Goal: Information Seeking & Learning: Learn about a topic

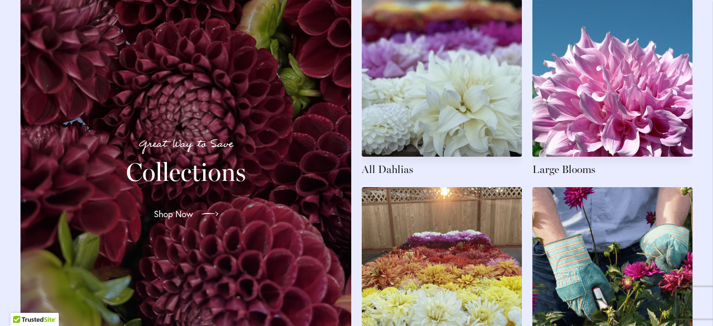
scroll to position [1553, 0]
click at [422, 143] on link at bounding box center [442, 88] width 160 height 178
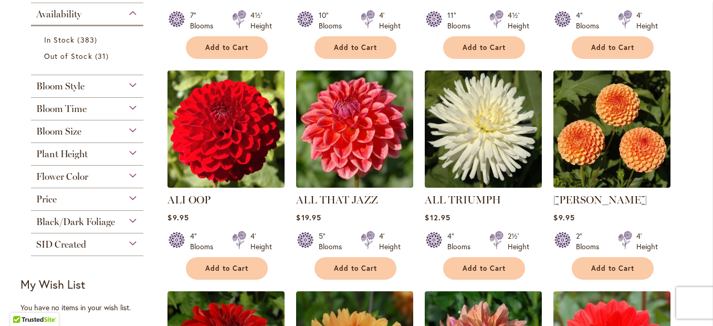
scroll to position [418, 0]
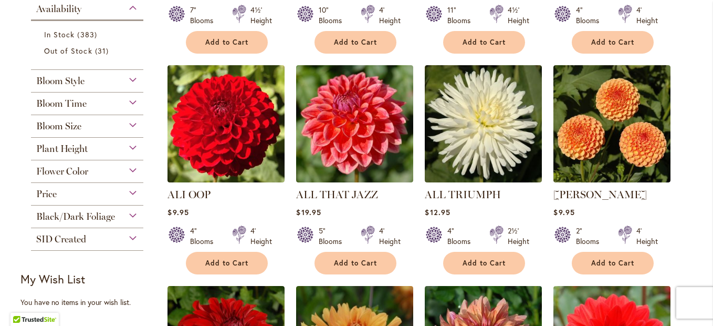
click at [125, 82] on div "Bloom Style" at bounding box center [87, 78] width 112 height 17
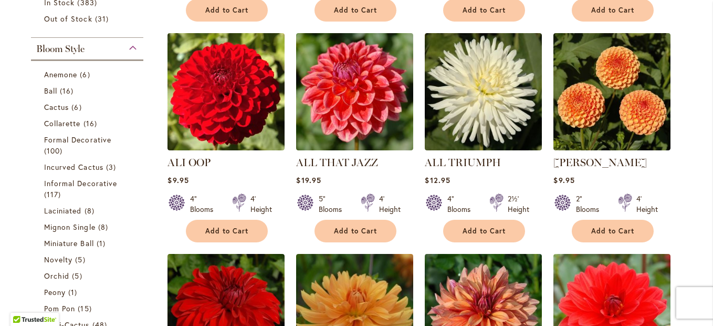
scroll to position [443, 0]
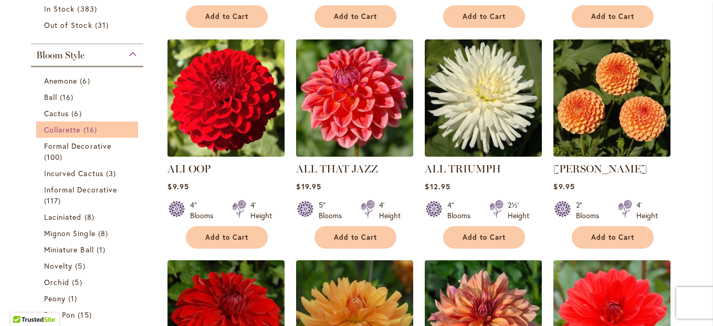
click at [84, 132] on span "16 items" at bounding box center [92, 129] width 16 height 11
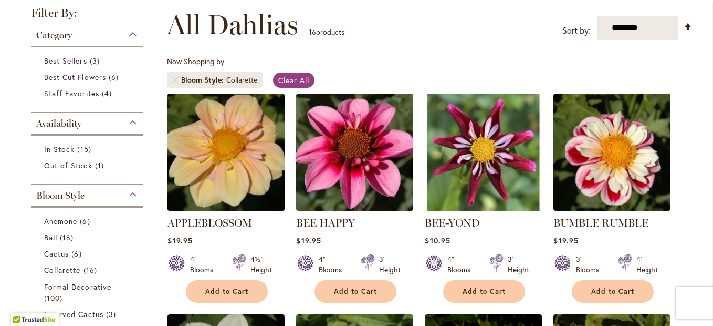
scroll to position [133, 0]
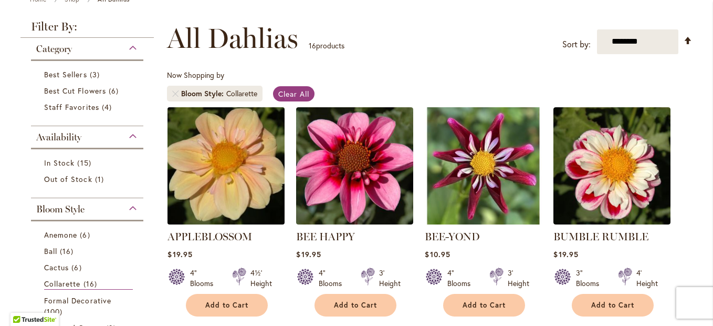
click at [199, 140] on img at bounding box center [226, 165] width 123 height 123
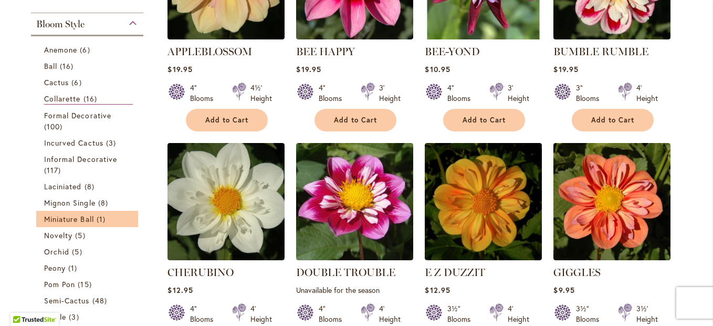
scroll to position [326, 0]
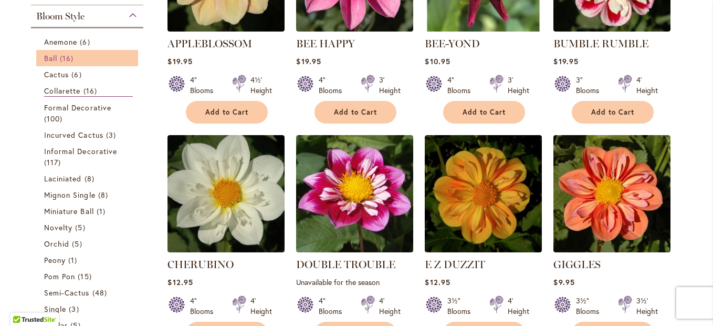
click at [60, 61] on span "16 items" at bounding box center [68, 58] width 16 height 11
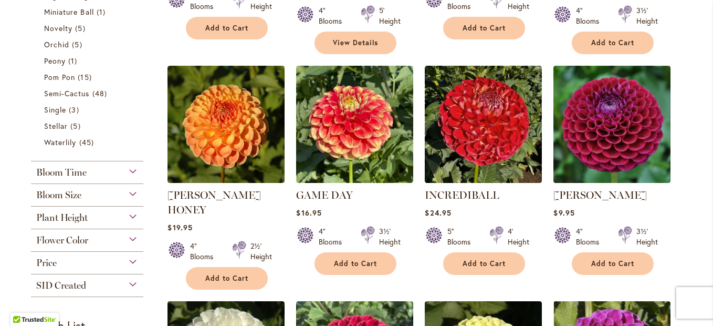
scroll to position [412, 0]
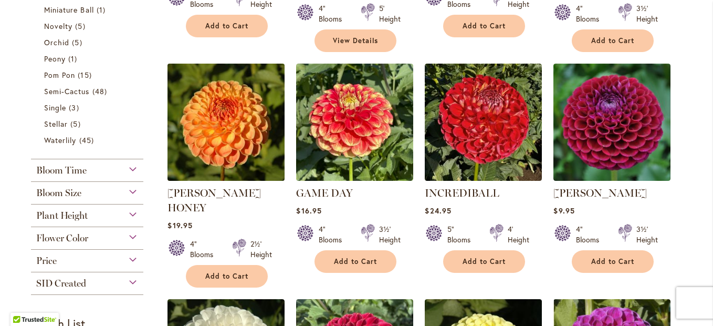
click at [226, 111] on img at bounding box center [226, 121] width 123 height 123
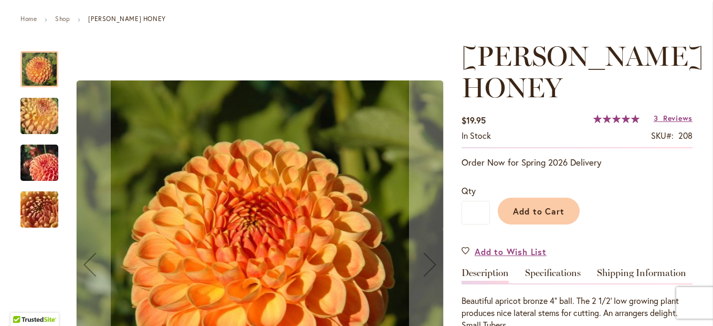
scroll to position [116, 0]
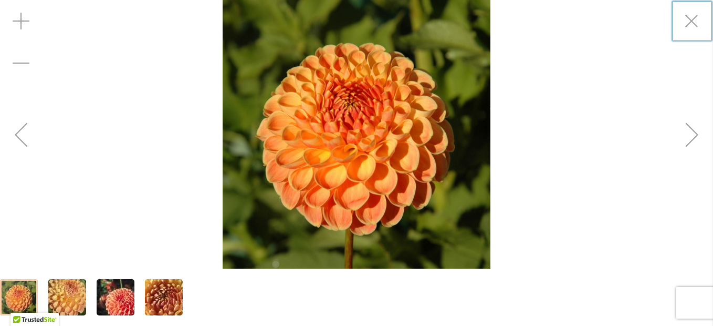
click at [168, 298] on img "CRICHTON HONEY" at bounding box center [164, 297] width 76 height 57
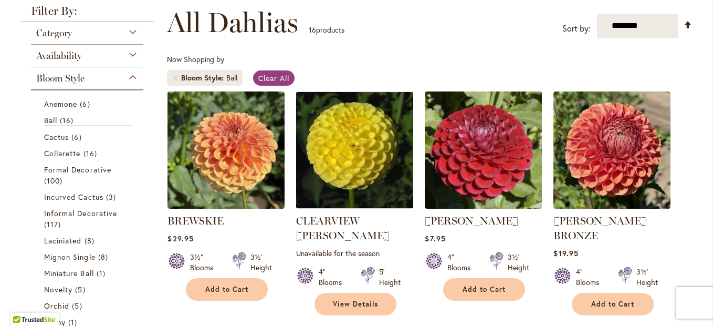
scroll to position [150, 0]
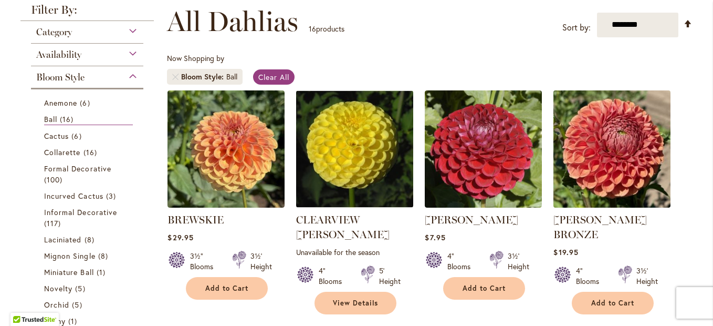
click at [621, 172] on img at bounding box center [612, 148] width 123 height 123
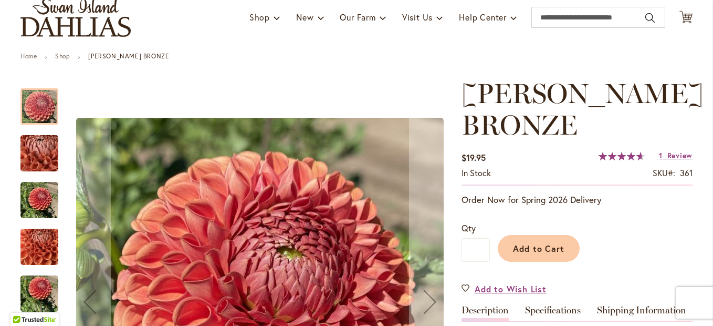
scroll to position [62, 0]
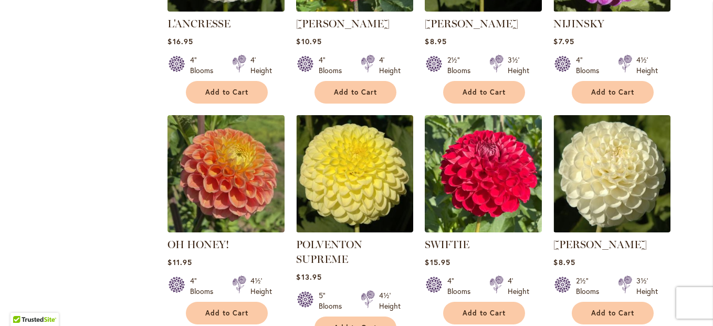
scroll to position [819, 0]
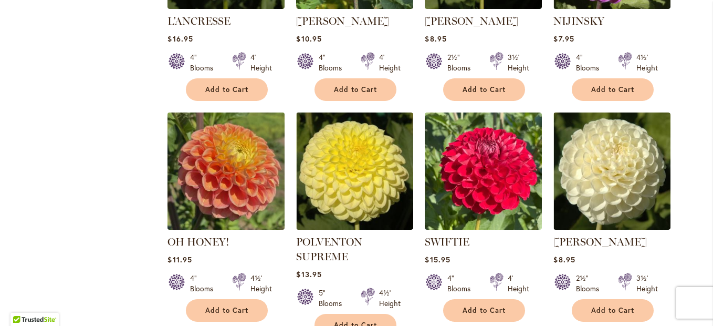
click at [215, 158] on img at bounding box center [226, 170] width 123 height 123
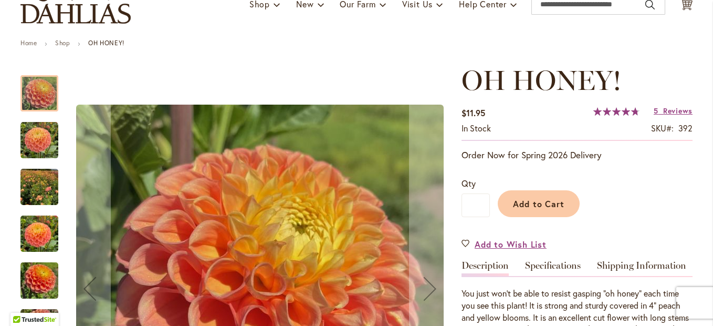
scroll to position [86, 0]
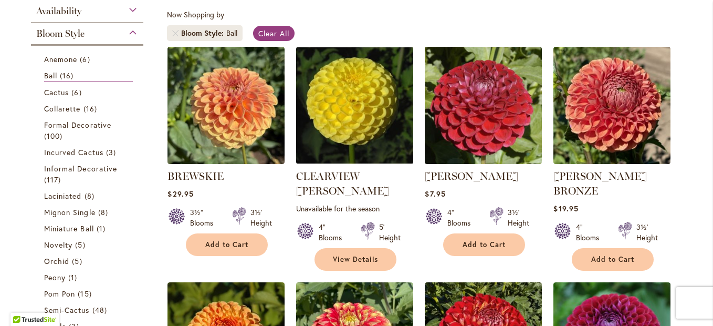
scroll to position [196, 0]
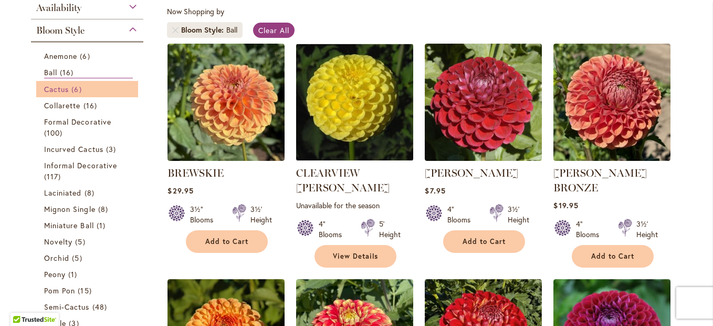
click at [54, 92] on span "Cactus" at bounding box center [56, 89] width 25 height 10
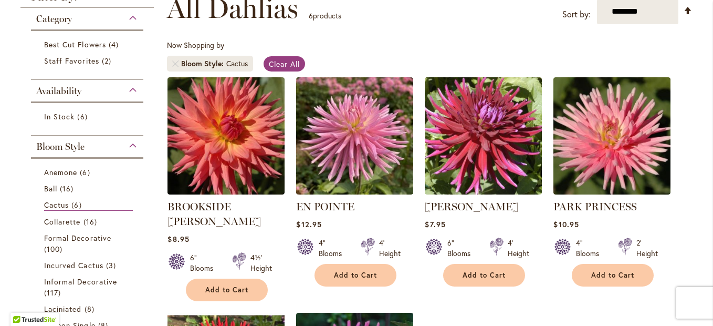
scroll to position [160, 0]
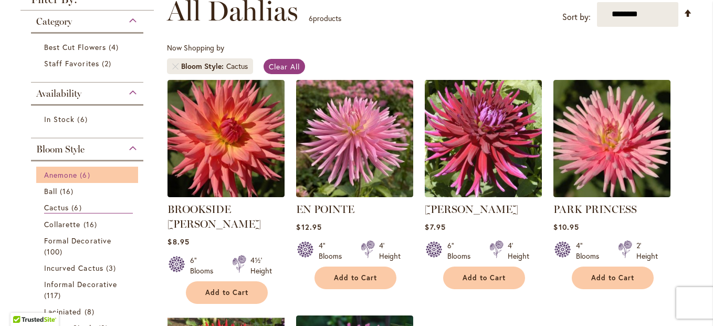
click at [55, 175] on span "Anemone" at bounding box center [60, 175] width 33 height 10
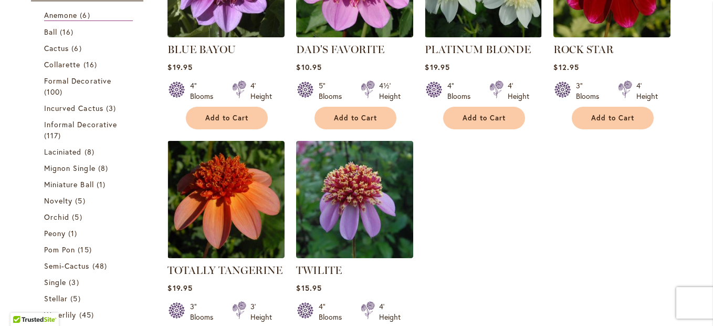
scroll to position [323, 0]
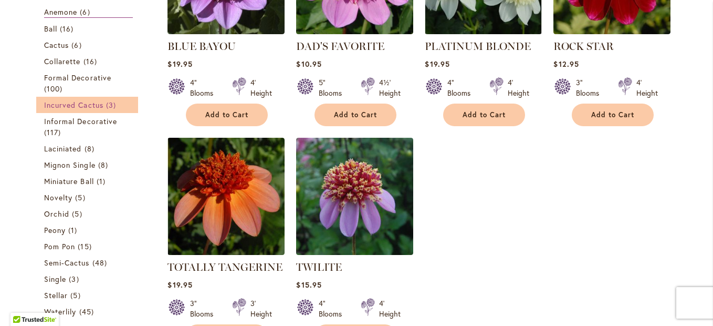
click at [83, 106] on span "Incurved Cactus" at bounding box center [73, 105] width 59 height 10
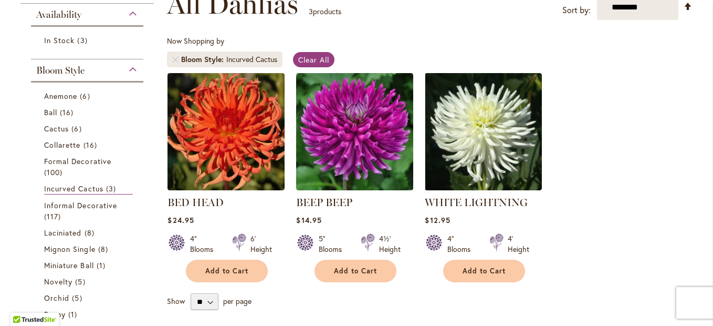
scroll to position [174, 0]
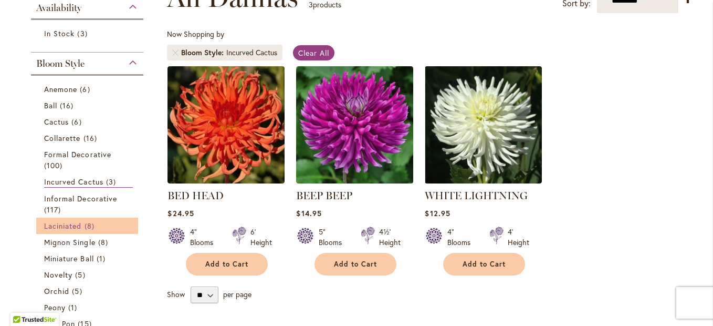
click at [67, 226] on span "Laciniated" at bounding box center [63, 226] width 38 height 10
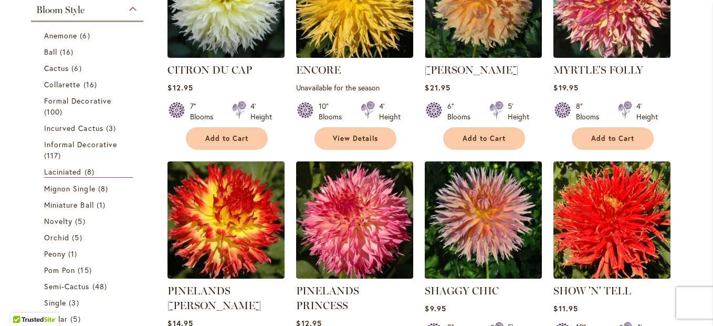
scroll to position [298, 0]
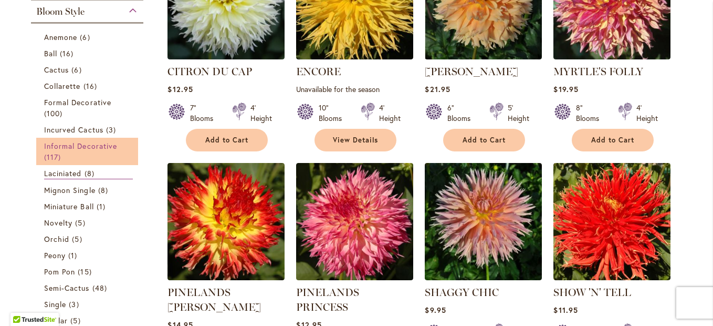
click at [55, 146] on span "Informal Decorative" at bounding box center [80, 146] width 73 height 10
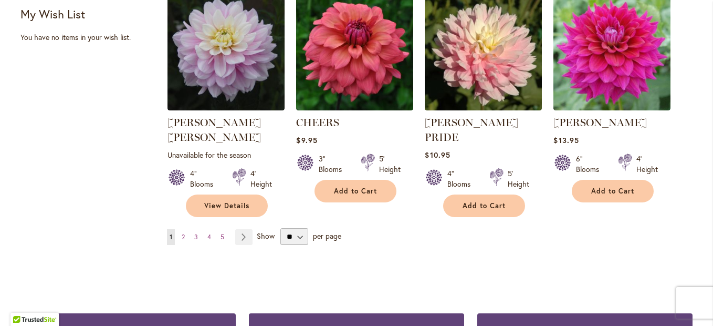
scroll to position [930, 0]
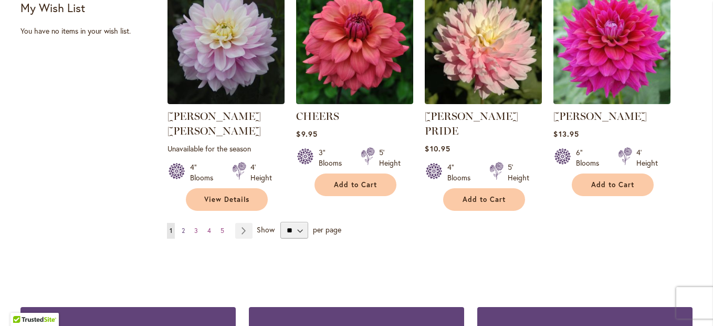
click at [182, 226] on span "2" at bounding box center [183, 230] width 3 height 8
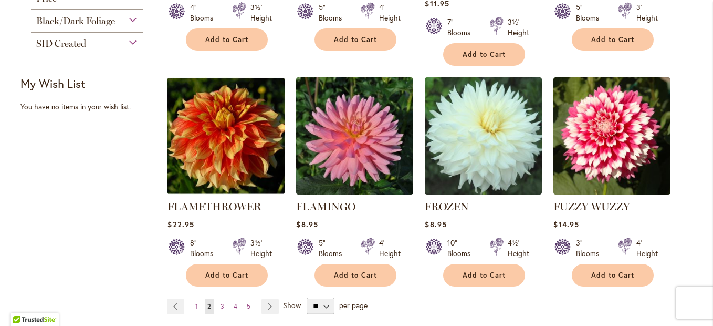
scroll to position [855, 0]
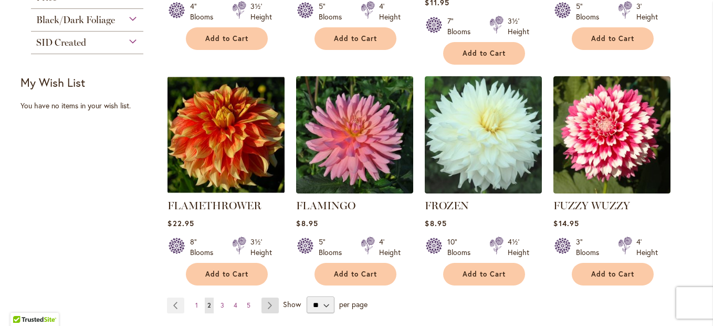
click at [266, 301] on link "Page Next" at bounding box center [270, 305] width 17 height 16
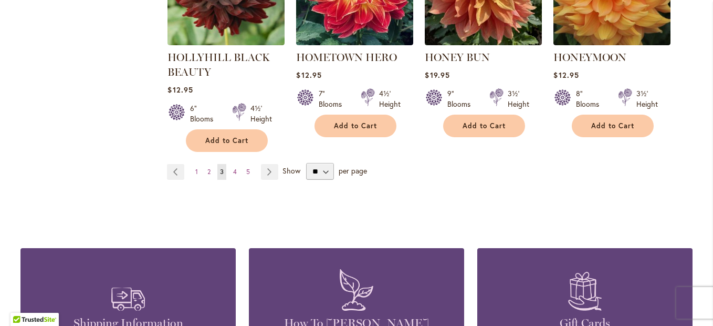
scroll to position [1005, 0]
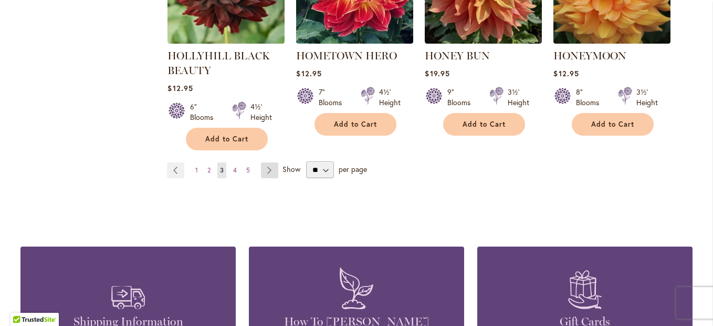
click at [261, 162] on link "Page Next" at bounding box center [269, 170] width 17 height 16
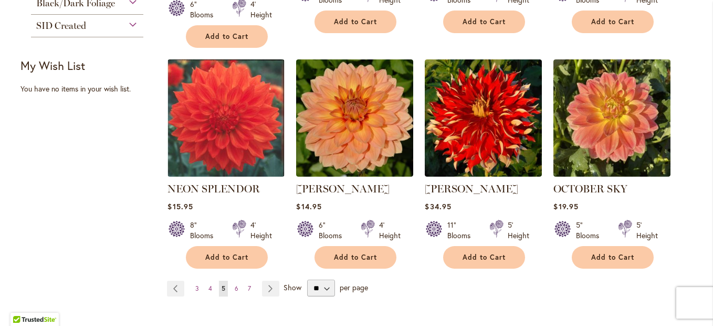
scroll to position [879, 0]
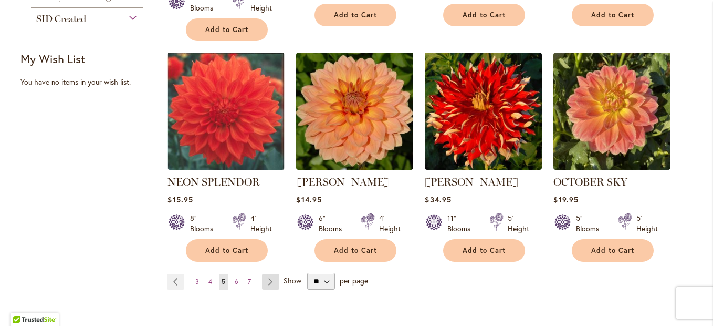
click at [264, 274] on link "Page Next" at bounding box center [270, 282] width 17 height 16
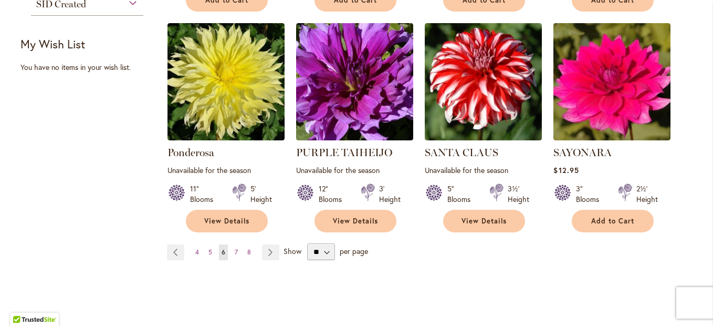
scroll to position [897, 0]
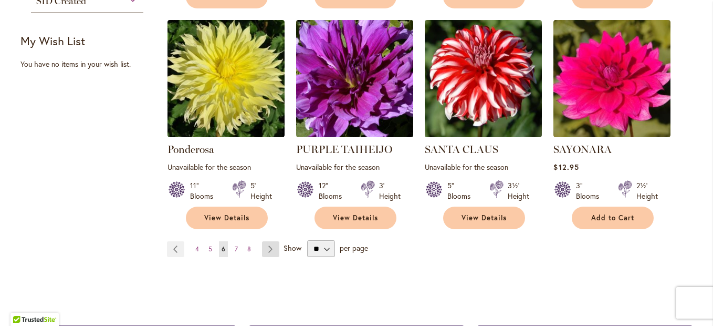
click at [267, 241] on link "Page Next" at bounding box center [270, 249] width 17 height 16
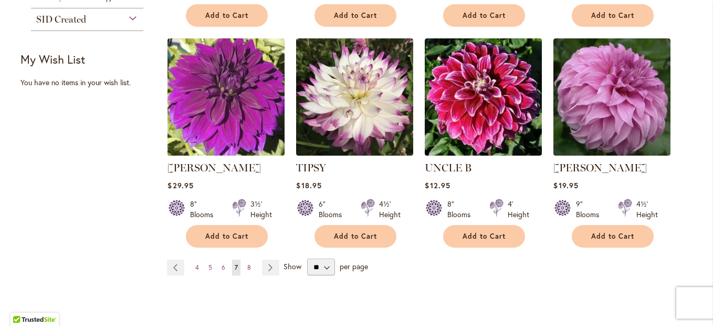
scroll to position [879, 0]
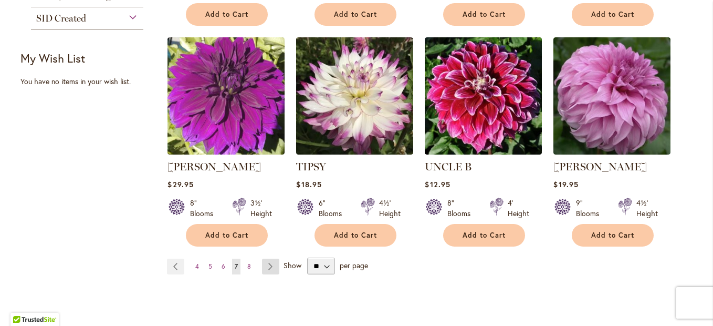
click at [266, 258] on link "Page Next" at bounding box center [270, 266] width 17 height 16
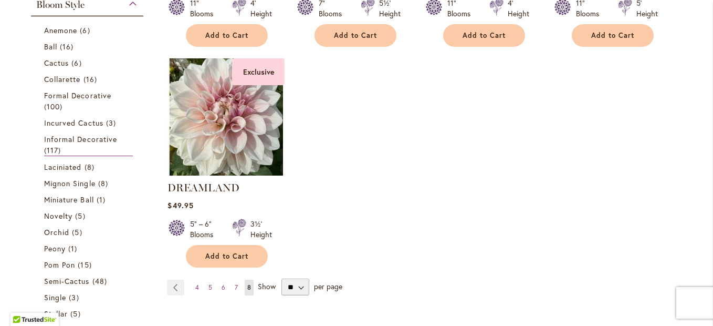
scroll to position [395, 0]
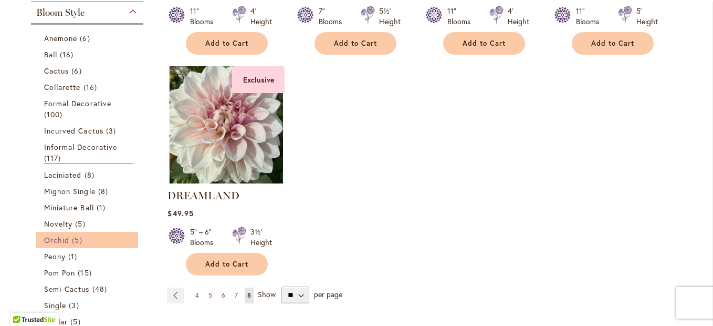
click at [56, 243] on span "Orchid" at bounding box center [56, 240] width 25 height 10
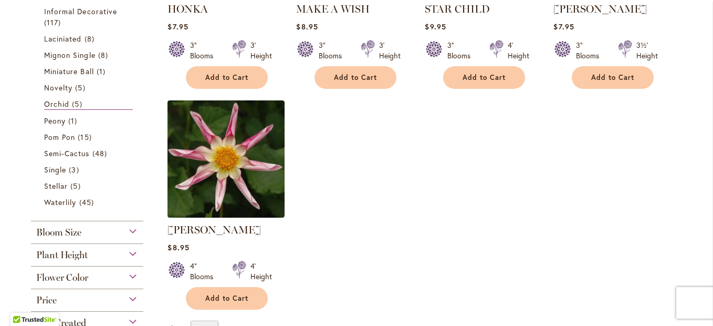
scroll to position [361, 0]
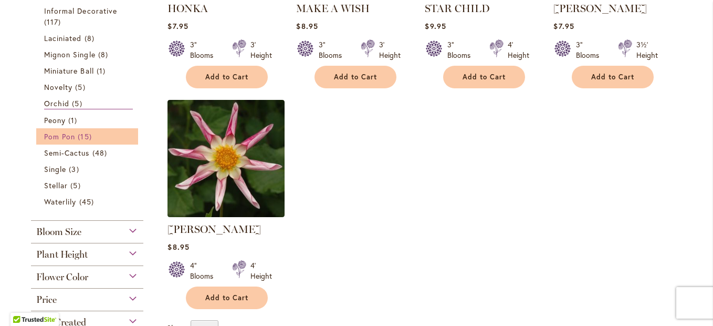
click at [48, 137] on span "Pom Pon" at bounding box center [59, 136] width 31 height 10
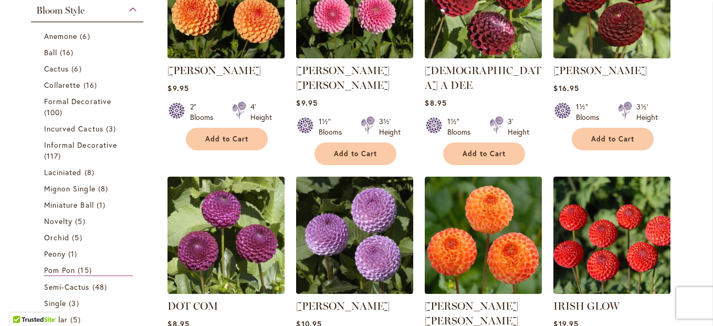
scroll to position [299, 0]
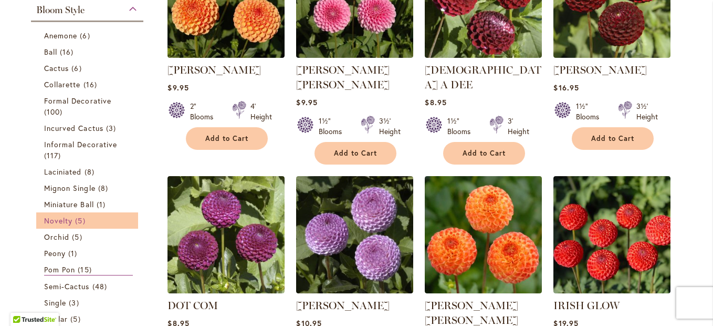
click at [55, 222] on span "Novelty" at bounding box center [58, 220] width 28 height 10
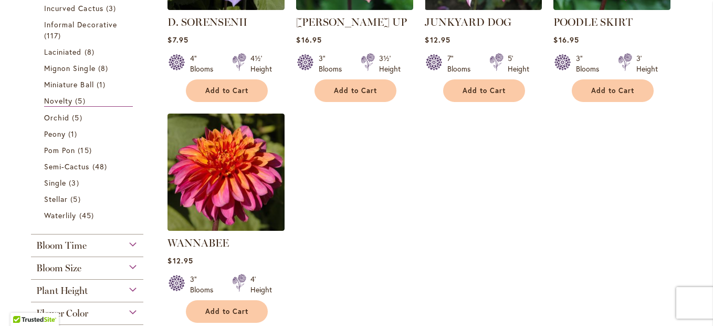
scroll to position [349, 0]
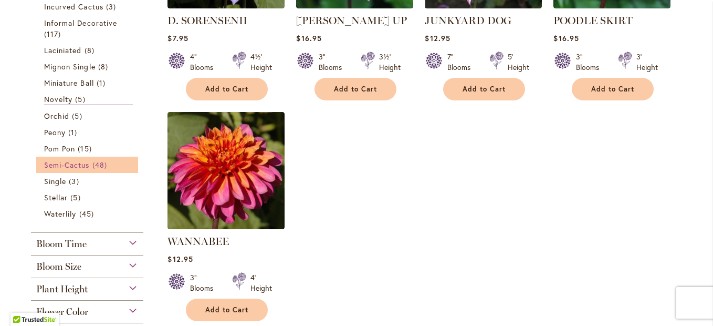
click at [61, 165] on span "Semi-Cactus" at bounding box center [67, 165] width 46 height 10
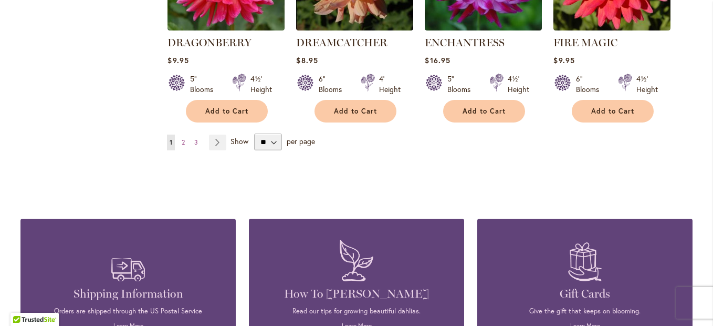
scroll to position [1005, 0]
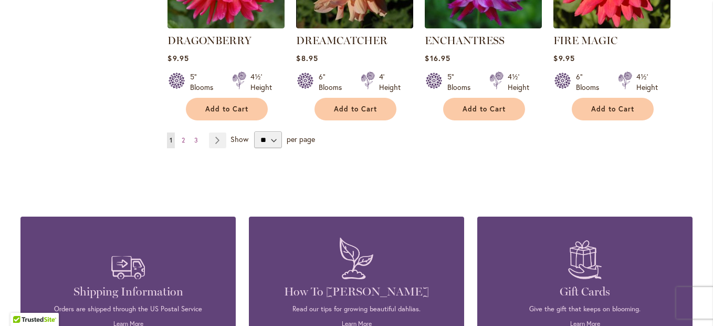
click at [210, 132] on link "Page Next" at bounding box center [217, 140] width 17 height 16
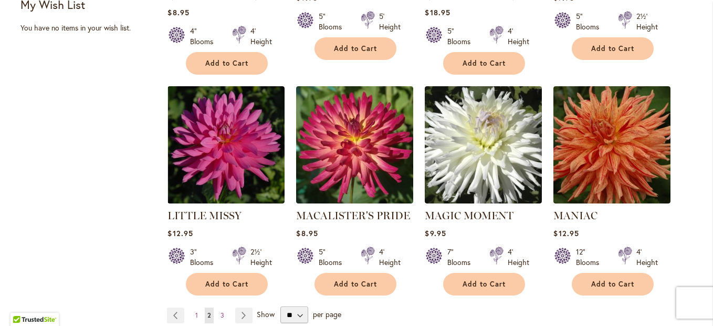
scroll to position [855, 0]
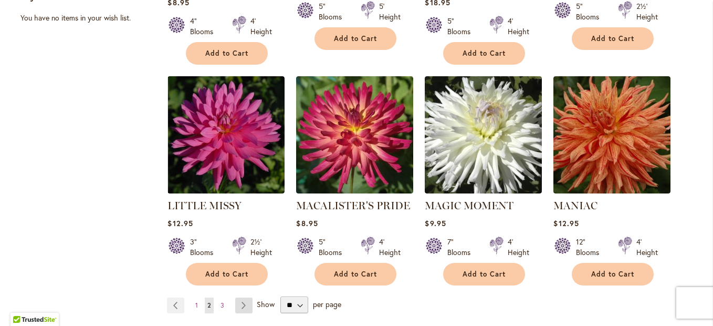
click at [237, 297] on link "Page Next" at bounding box center [243, 305] width 17 height 16
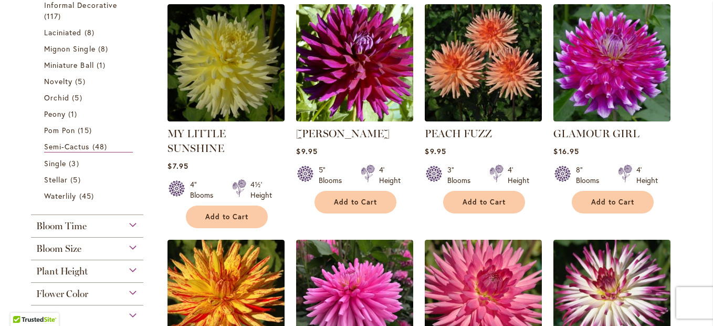
scroll to position [470, 0]
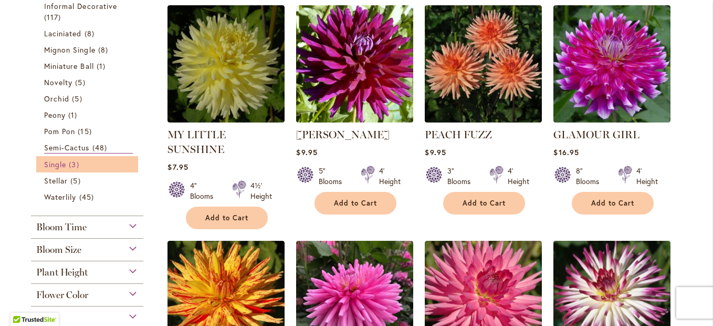
click at [51, 167] on span "Single" at bounding box center [55, 164] width 22 height 10
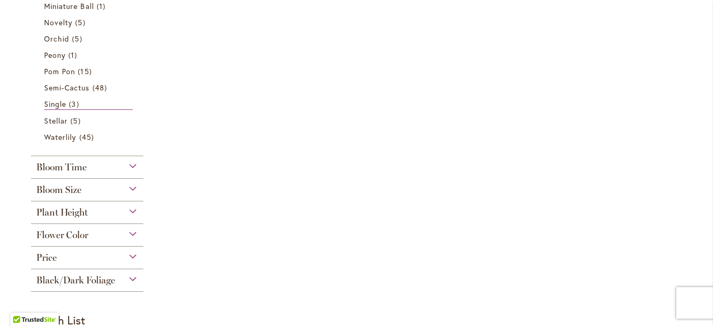
scroll to position [500, 0]
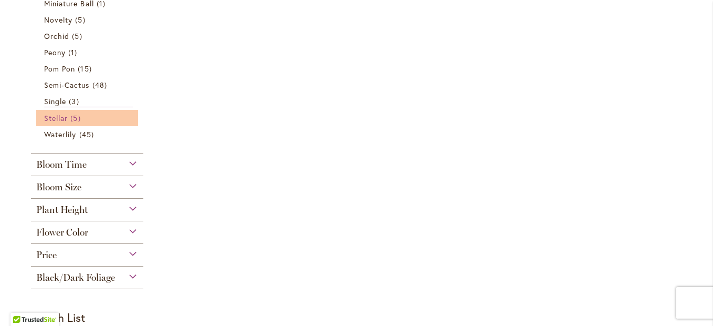
click at [55, 120] on span "Stellar" at bounding box center [56, 118] width 24 height 10
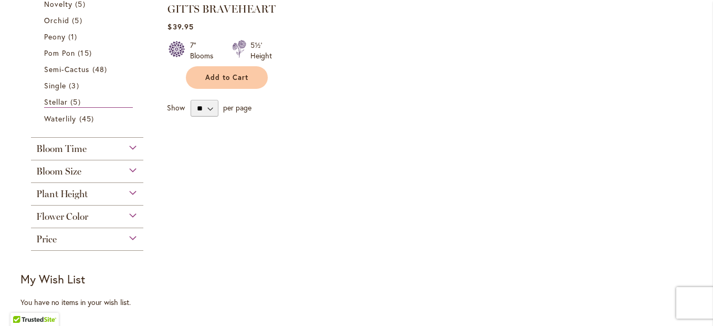
scroll to position [582, 0]
click at [60, 121] on span "Waterlily" at bounding box center [60, 118] width 32 height 10
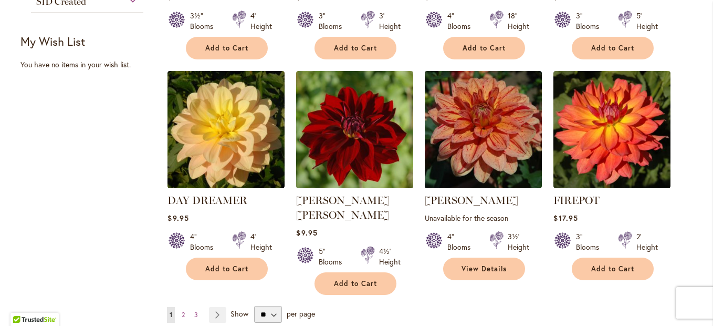
scroll to position [839, 0]
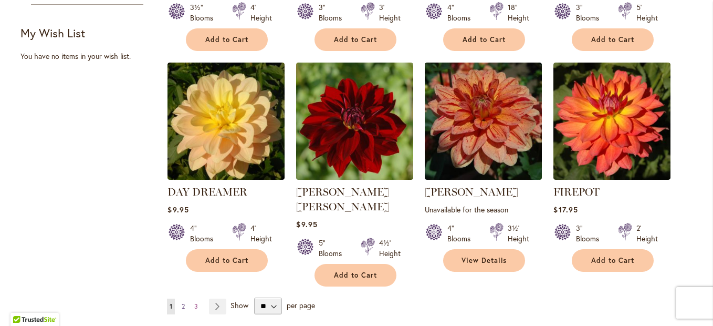
click at [182, 302] on span "2" at bounding box center [183, 306] width 3 height 8
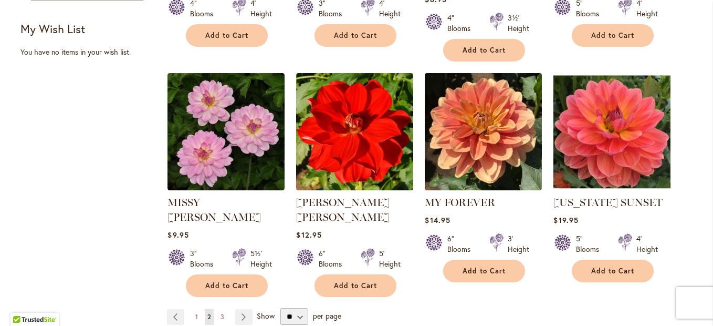
scroll to position [850, 0]
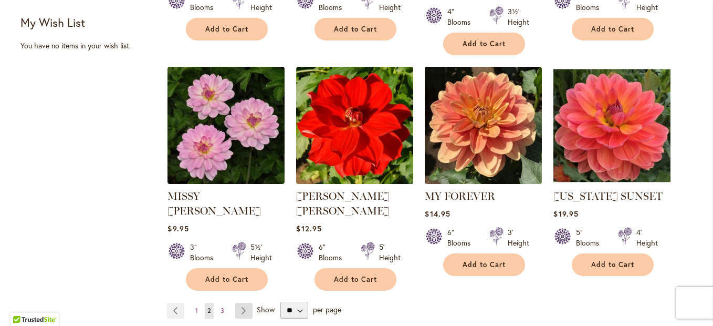
click at [240, 303] on link "Page Next" at bounding box center [243, 311] width 17 height 16
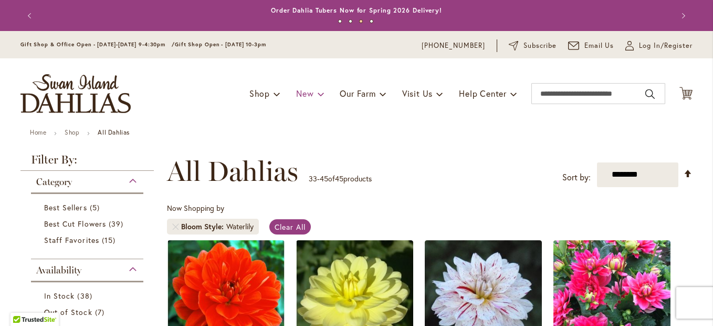
click at [300, 95] on span "New" at bounding box center [304, 93] width 17 height 11
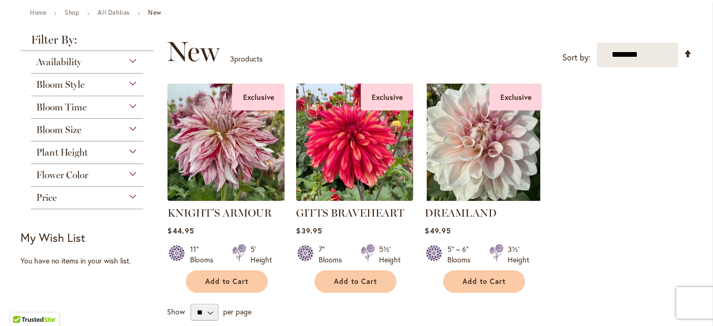
scroll to position [116, 0]
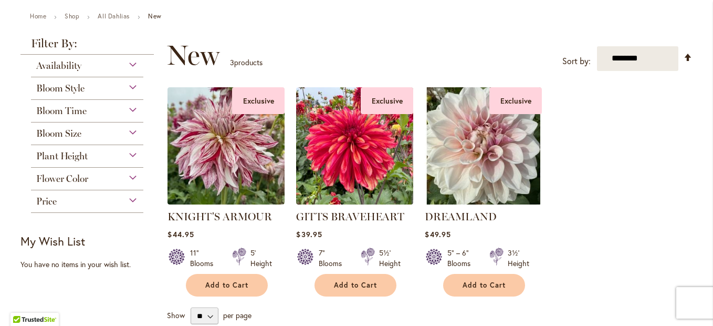
click at [72, 112] on span "Bloom Time" at bounding box center [61, 111] width 50 height 12
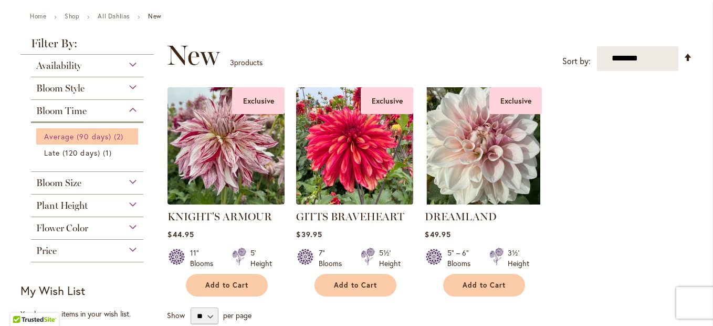
click at [51, 135] on span "Average (90 days)" at bounding box center [77, 136] width 67 height 10
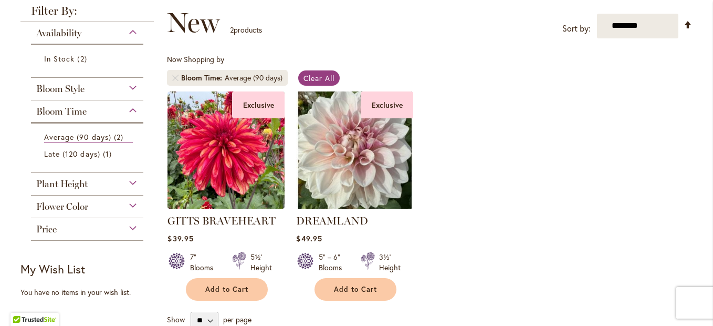
scroll to position [163, 0]
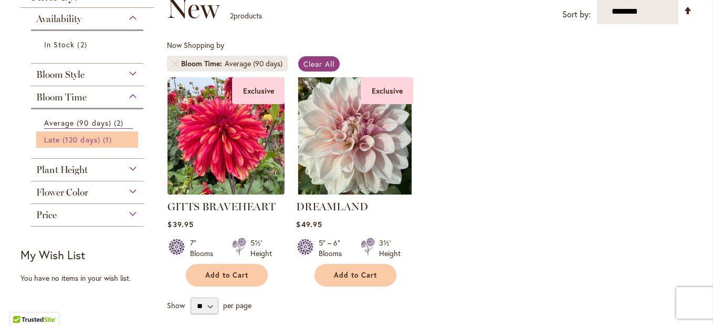
click at [48, 141] on span "Late (120 days)" at bounding box center [72, 139] width 56 height 10
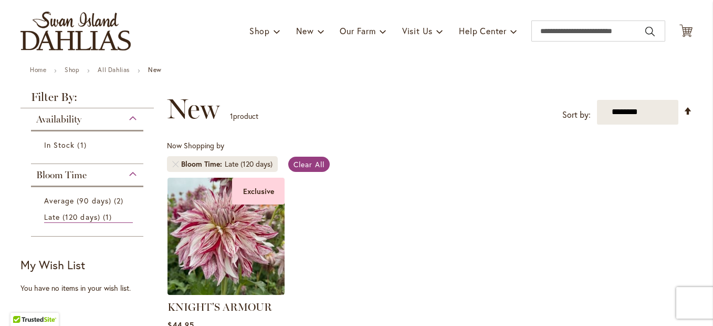
scroll to position [45, 0]
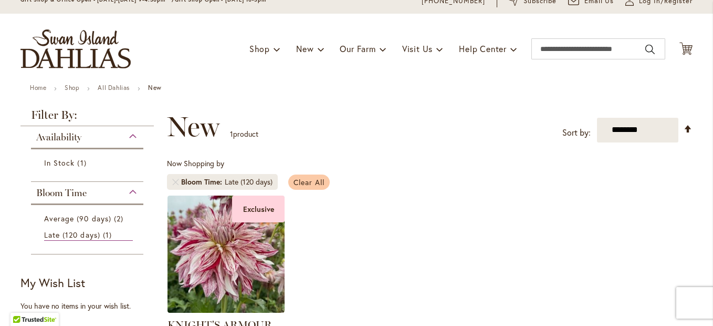
click at [307, 183] on span "Clear All" at bounding box center [309, 182] width 31 height 10
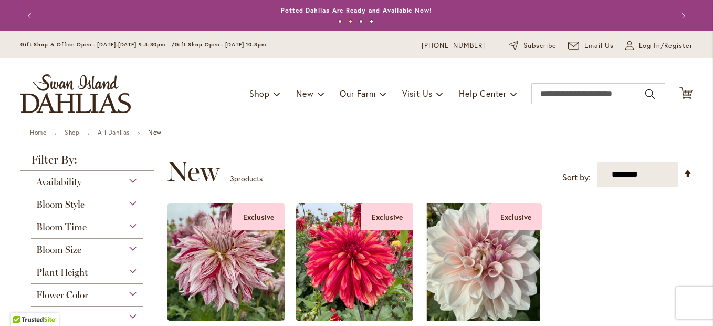
click at [126, 227] on div "Bloom Time" at bounding box center [87, 224] width 112 height 17
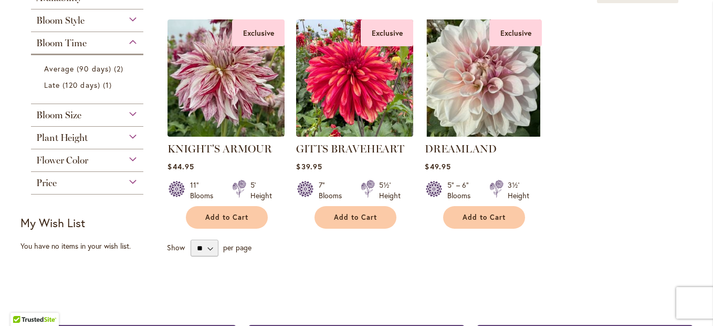
scroll to position [190, 0]
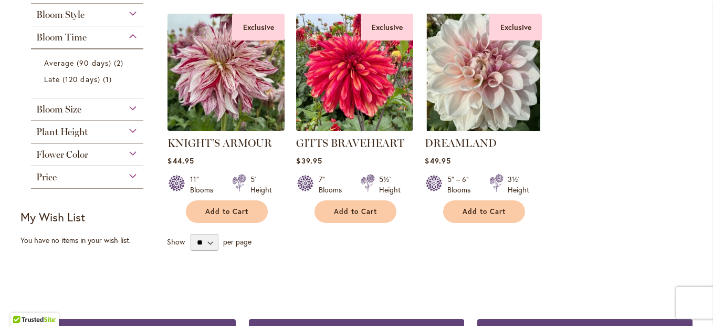
click at [122, 157] on div "Flower Color" at bounding box center [87, 151] width 112 height 17
